Goal: Task Accomplishment & Management: Manage account settings

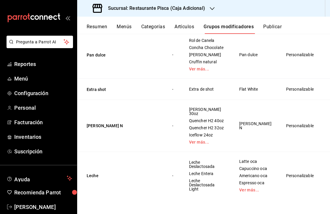
click at [181, 30] on button "Artículos" at bounding box center [185, 29] width 20 height 10
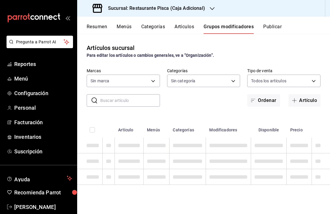
click at [238, 26] on button "Grupos modificadores" at bounding box center [229, 29] width 50 height 10
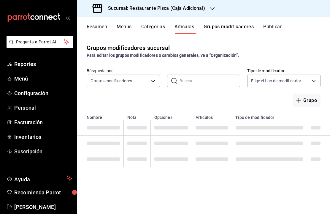
click at [237, 28] on button "Grupos modificadores" at bounding box center [229, 29] width 50 height 10
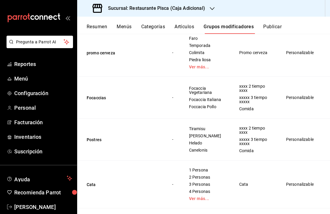
scroll to position [576, 0]
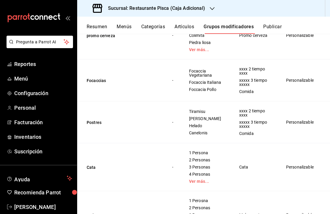
click at [324, 101] on td "simple table" at bounding box center [332, 80] width 23 height 42
click at [328, 83] on icon "actions" at bounding box center [331, 81] width 6 height 6
click at [303, 162] on span "Eliminar" at bounding box center [299, 162] width 15 height 5
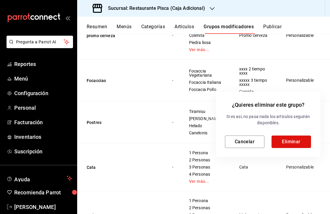
click at [302, 143] on button "Eliminar" at bounding box center [292, 141] width 40 height 12
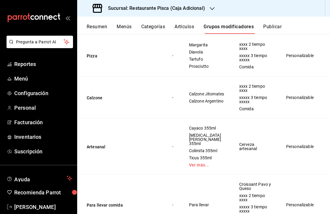
scroll to position [1104, 0]
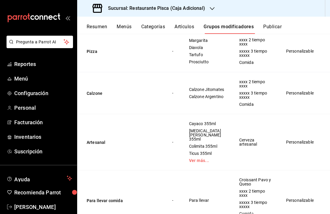
click at [328, 96] on icon "actions" at bounding box center [331, 93] width 6 height 6
click at [302, 201] on li "Eliminar" at bounding box center [295, 198] width 36 height 12
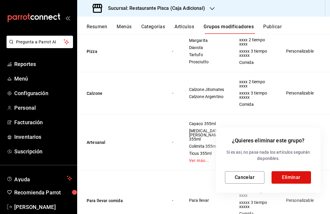
click at [297, 174] on button "Eliminar" at bounding box center [292, 177] width 40 height 12
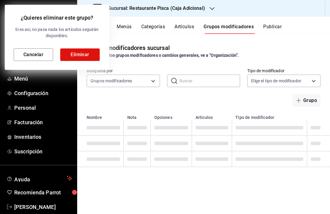
scroll to position [0, 0]
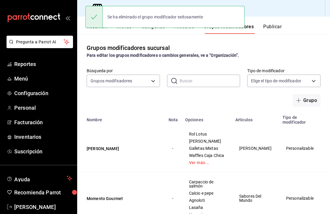
click at [306, 102] on button "Grupo" at bounding box center [307, 100] width 28 height 12
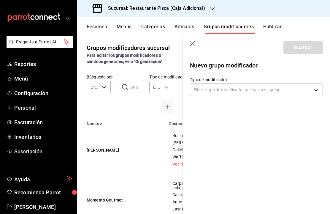
click at [291, 88] on body "Pregunta a Parrot AI Reportes Menú Configuración Personal Facturación Inventari…" at bounding box center [165, 107] width 330 height 214
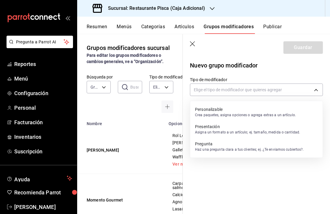
click at [276, 112] on p "Personalizable" at bounding box center [245, 109] width 101 height 6
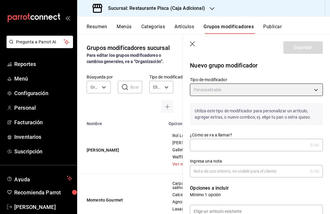
type input "CUSTOMIZABLE"
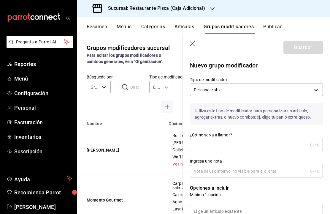
click at [272, 145] on input "¿Cómo se va a llamar?" at bounding box center [249, 145] width 118 height 12
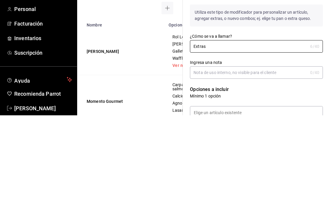
type input "Extras"
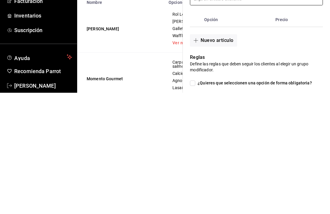
scroll to position [95, 0]
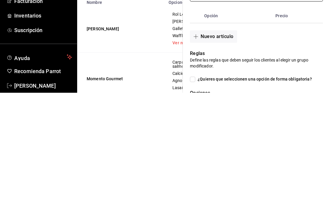
click at [225, 151] on button "Nuevo artículo" at bounding box center [213, 157] width 47 height 12
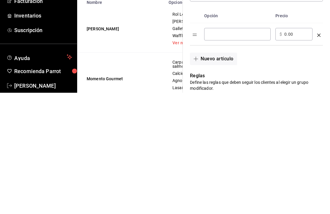
scroll to position [20, 0]
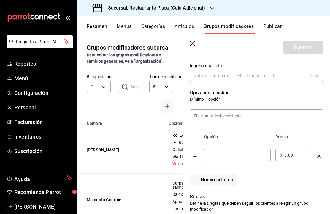
click at [220, 182] on button "Nuevo artículo" at bounding box center [213, 180] width 47 height 12
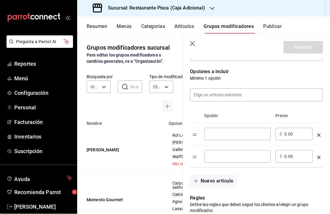
scroll to position [116, 0]
click at [221, 181] on button "Nuevo artículo" at bounding box center [213, 181] width 47 height 12
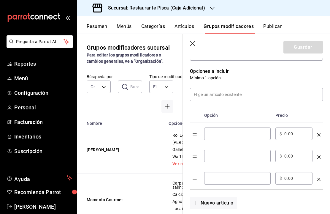
click at [249, 133] on input "optionsTable" at bounding box center [238, 134] width 58 height 6
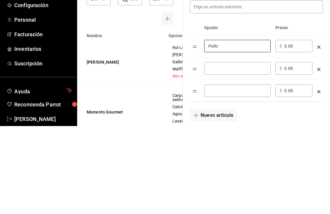
type input "Pollo"
click at [292, 131] on input "0.00" at bounding box center [297, 134] width 24 height 6
type input "0.00"
type input "60.00"
click at [255, 153] on input "optionsTable" at bounding box center [238, 156] width 58 height 6
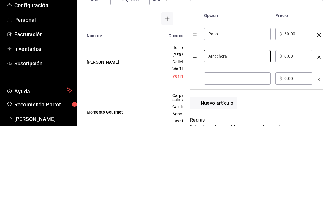
scroll to position [129, 0]
type input "Arrachera"
click at [286, 141] on input "0.00" at bounding box center [297, 144] width 24 height 6
type input "0.00"
type input "70.00"
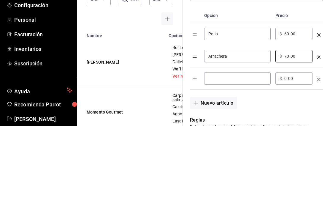
click at [236, 163] on input "optionsTable" at bounding box center [238, 166] width 58 height 6
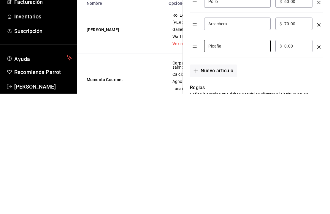
type input "Picaña"
click at [285, 163] on input "0.00" at bounding box center [297, 166] width 24 height 6
type input "70.00"
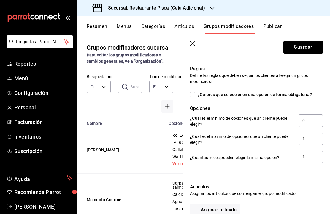
scroll to position [269, 0]
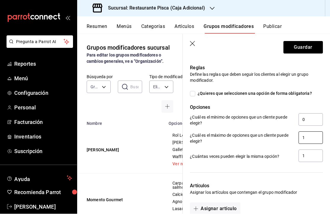
click at [314, 140] on input "1" at bounding box center [311, 138] width 24 height 12
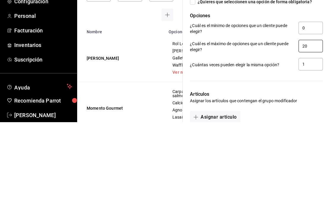
type input "20"
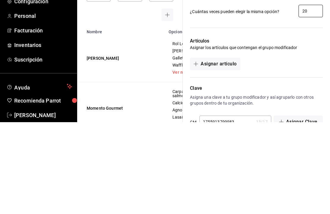
scroll to position [320, 0]
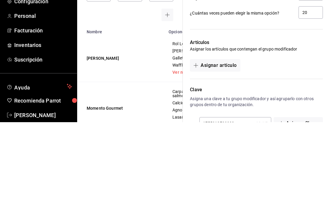
click at [223, 151] on button "Asignar artículo" at bounding box center [215, 157] width 50 height 12
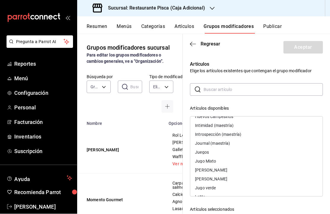
scroll to position [508, 0]
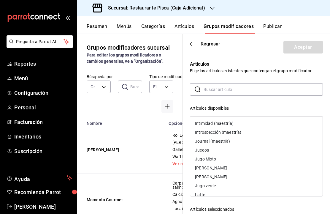
click at [257, 92] on input "text" at bounding box center [263, 90] width 119 height 12
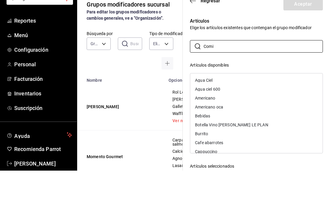
scroll to position [23, 0]
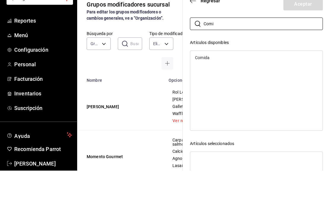
type input "Comi"
click at [255, 97] on div "Comida" at bounding box center [256, 101] width 132 height 9
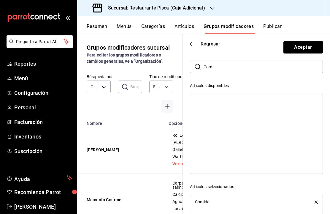
click at [305, 49] on button "Aceptar" at bounding box center [304, 47] width 40 height 12
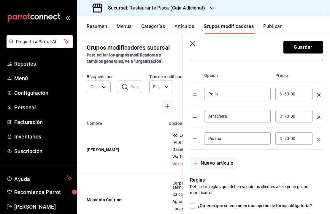
scroll to position [129, 0]
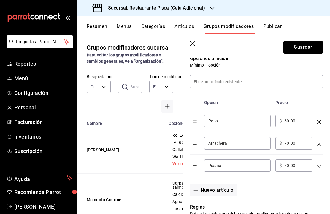
click at [310, 48] on button "Guardar" at bounding box center [304, 47] width 40 height 12
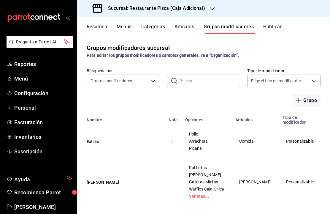
click at [276, 22] on div "Resumen Menús Categorías Artículos Grupos modificadores Publicar" at bounding box center [203, 25] width 253 height 17
click at [273, 25] on button "Publicar" at bounding box center [272, 29] width 18 height 10
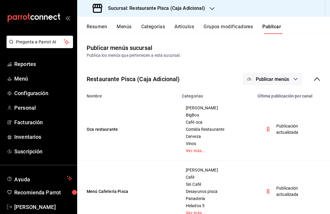
click at [281, 77] on span "Publicar menús" at bounding box center [272, 79] width 33 height 6
click at [274, 102] on li "Punto de venta" at bounding box center [273, 98] width 55 height 17
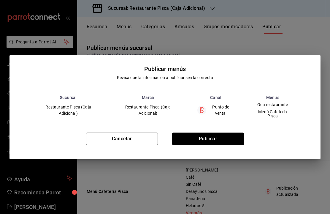
click at [224, 142] on button "Publicar" at bounding box center [208, 138] width 72 height 12
